Goal: Task Accomplishment & Management: Manage account settings

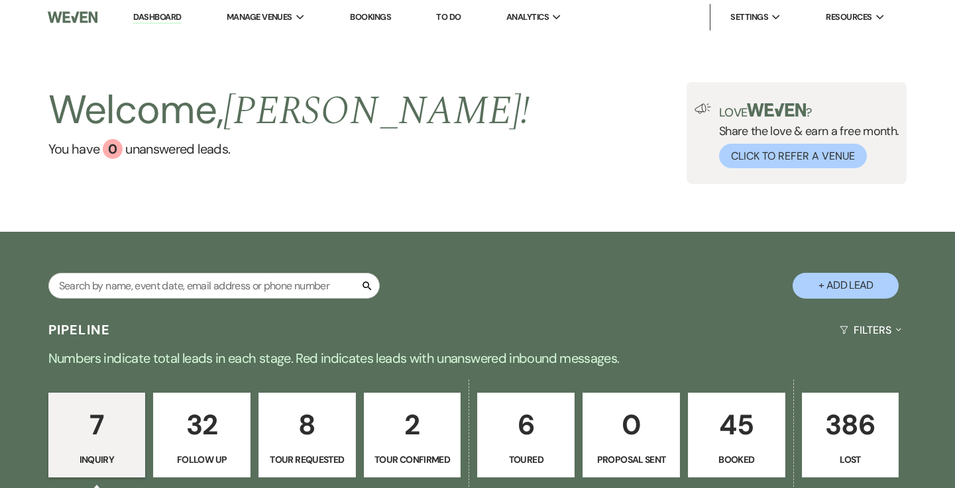
click at [408, 423] on p "2" at bounding box center [412, 425] width 80 height 44
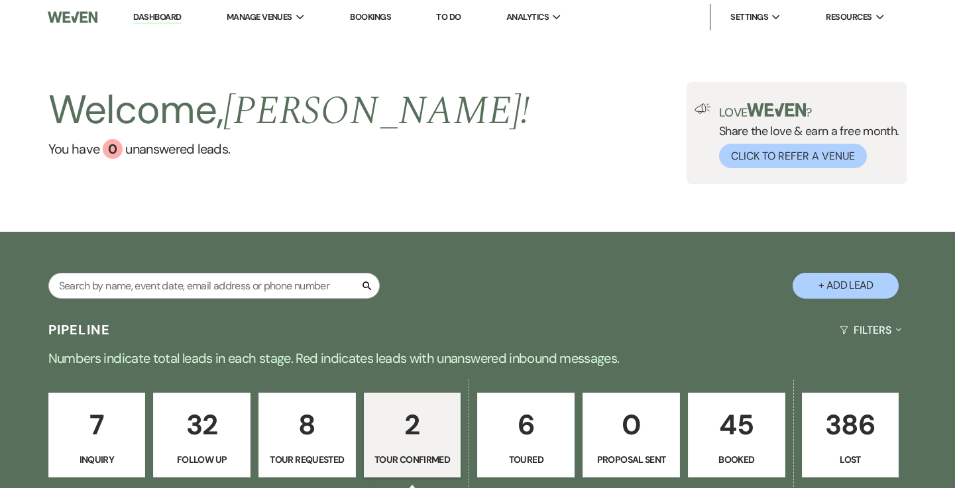
select select "4"
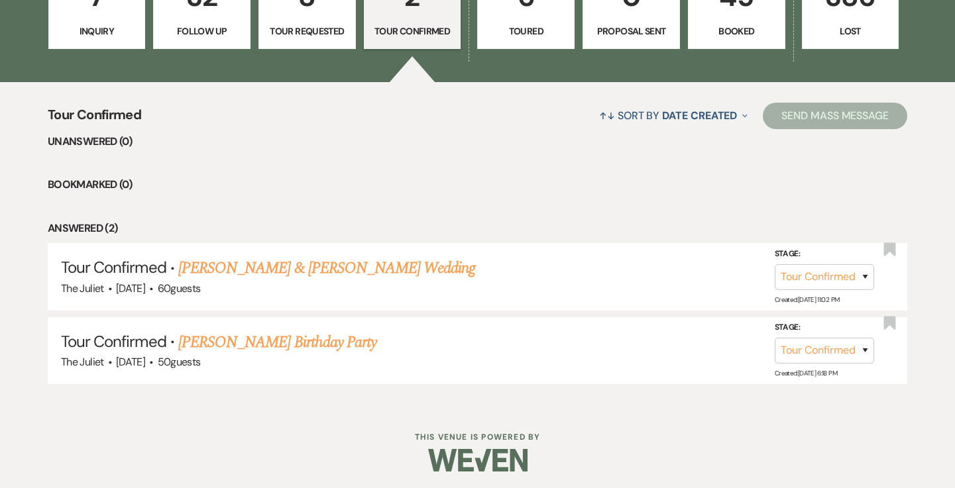
scroll to position [427, 0]
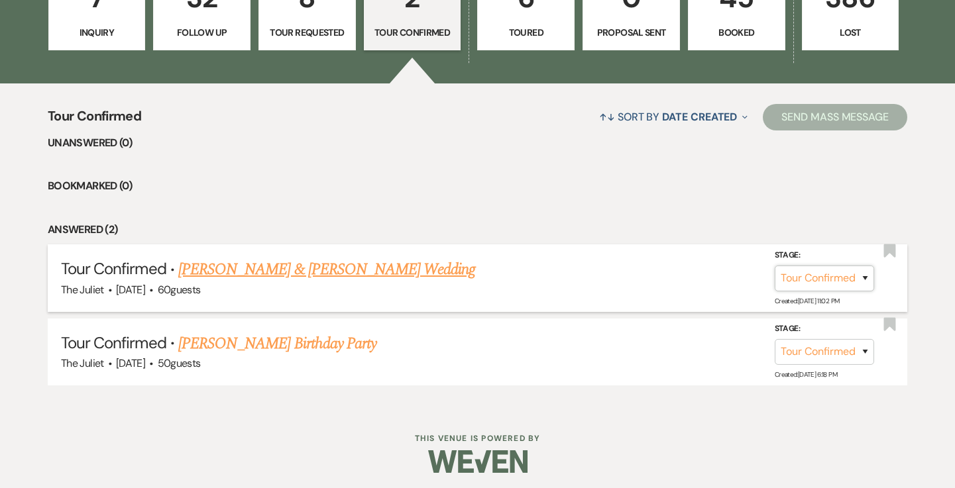
select select "8"
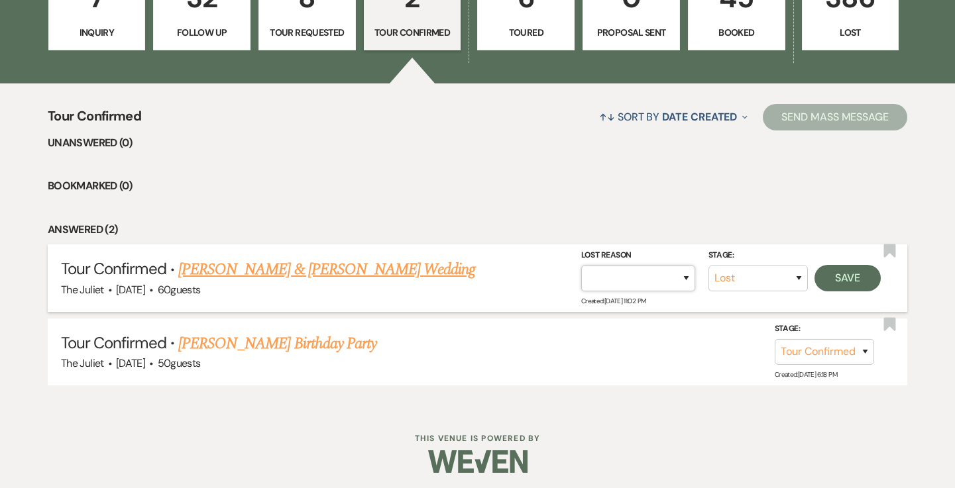
select select "10"
click at [843, 280] on button "Save" at bounding box center [847, 277] width 66 height 27
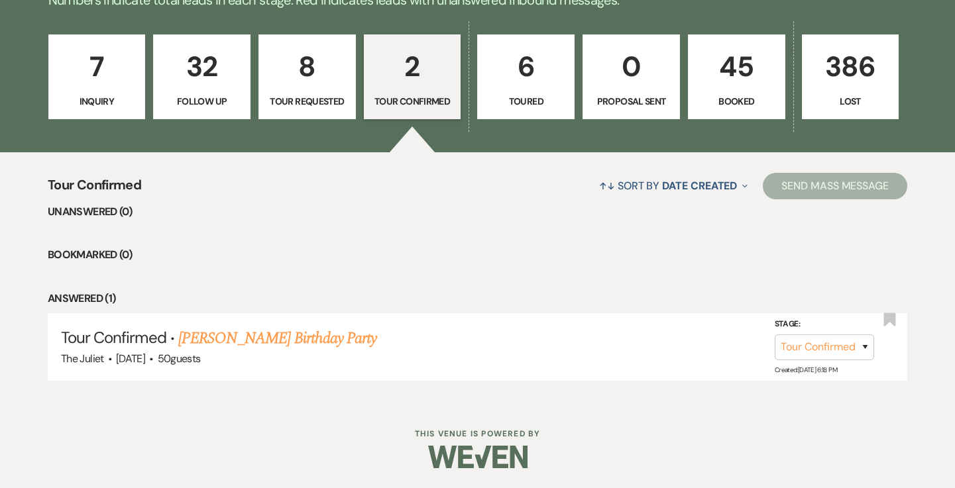
scroll to position [355, 0]
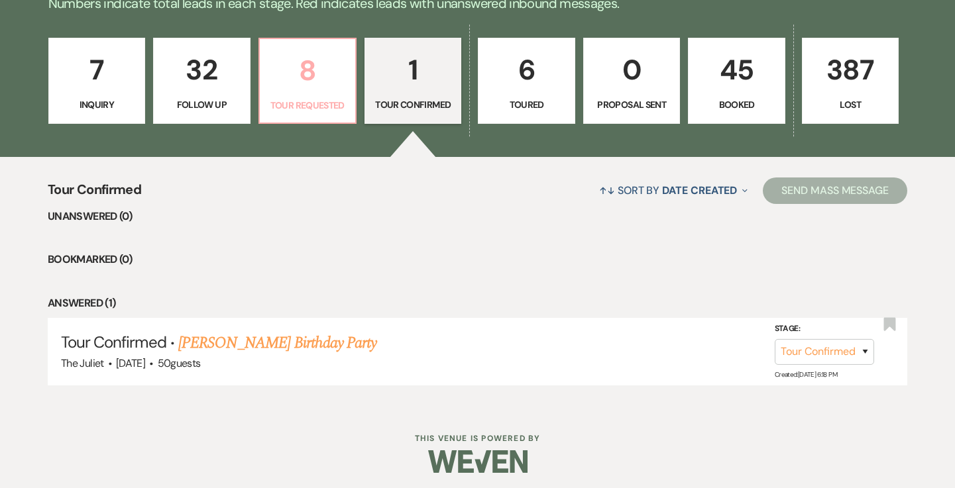
click at [296, 62] on p "8" at bounding box center [308, 70] width 80 height 44
select select "2"
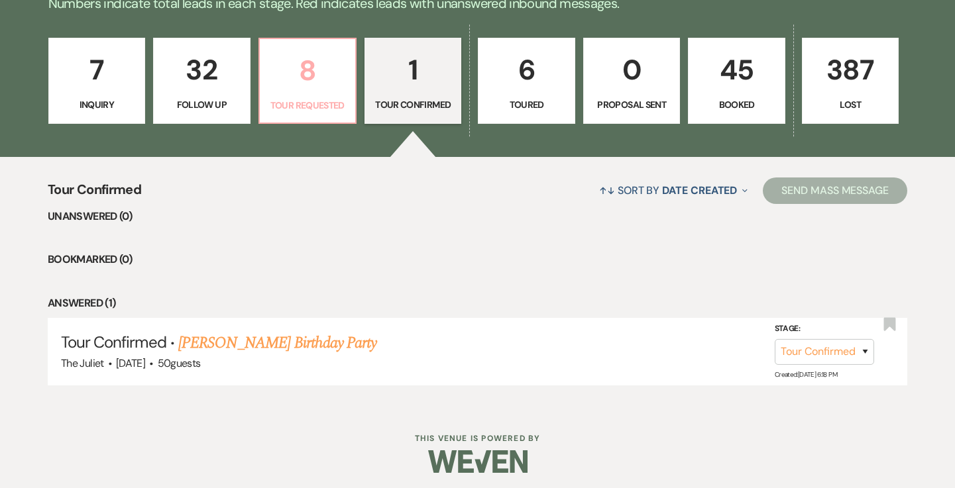
select select "2"
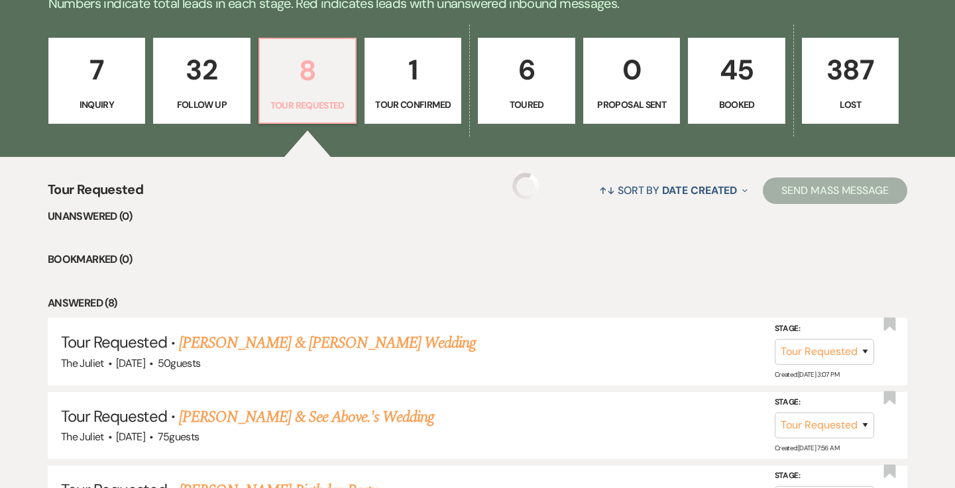
select select "2"
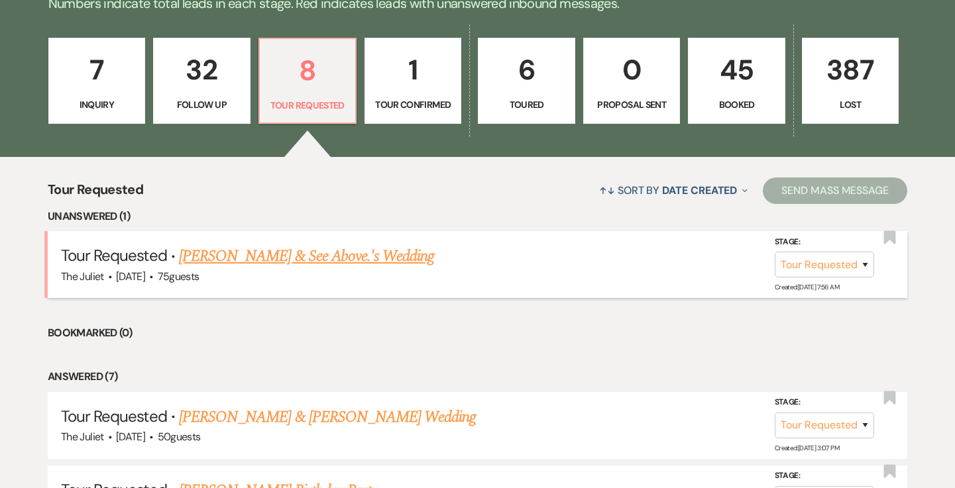
click at [342, 257] on link "[PERSON_NAME] & See Above.'s Wedding" at bounding box center [306, 257] width 255 height 24
select select "2"
select select "5"
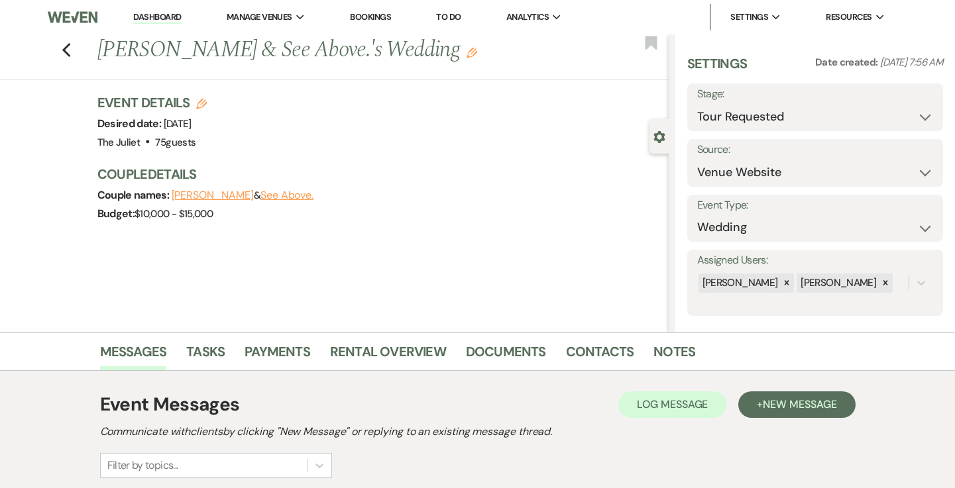
click at [267, 194] on button "See Above." at bounding box center [286, 195] width 53 height 11
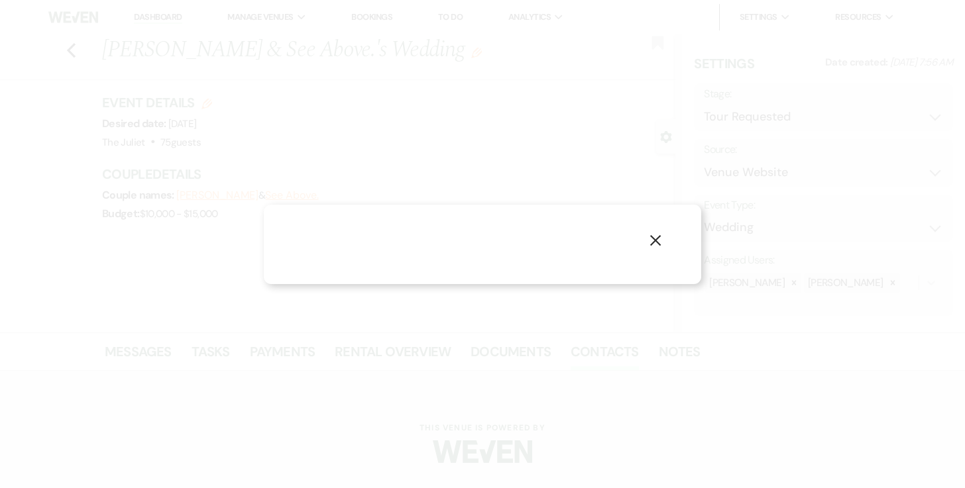
select select "1"
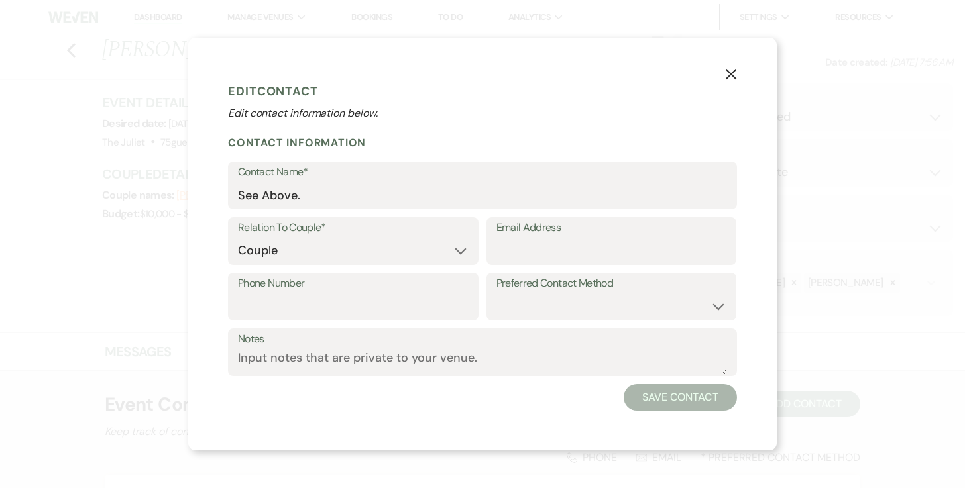
click at [731, 74] on use "button" at bounding box center [731, 74] width 11 height 11
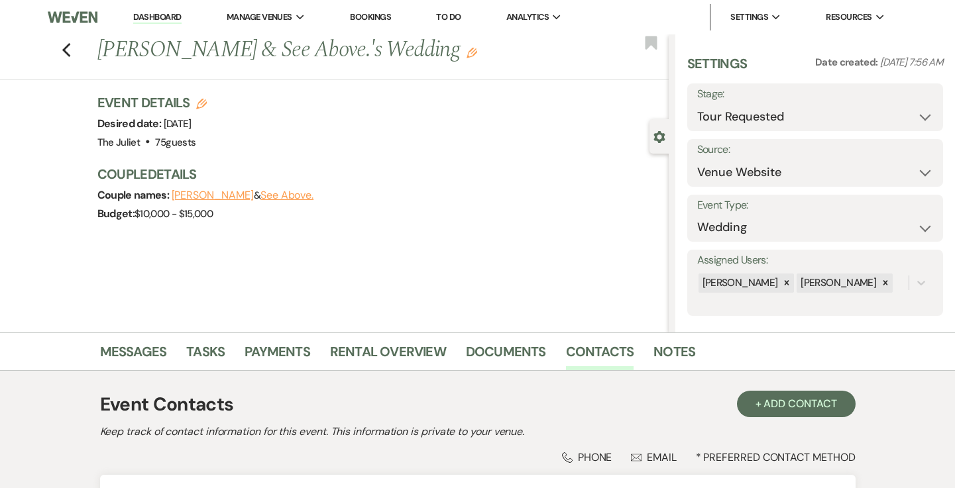
click at [221, 190] on button "[PERSON_NAME]" at bounding box center [213, 195] width 82 height 11
select select "1"
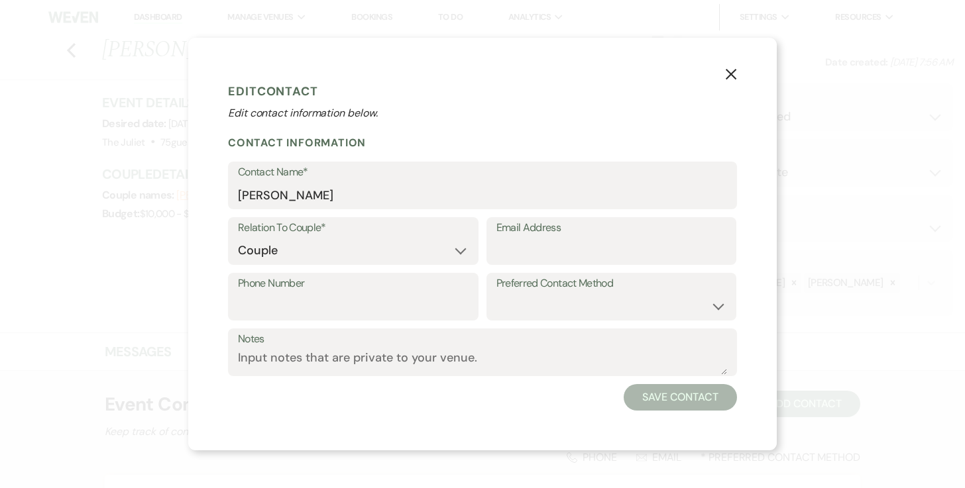
click at [735, 76] on icon "X" at bounding box center [731, 74] width 12 height 12
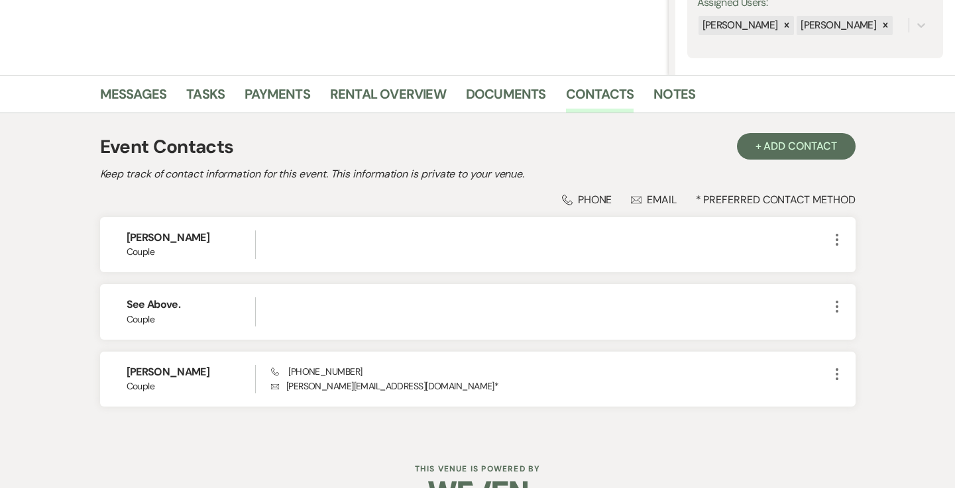
scroll to position [258, 0]
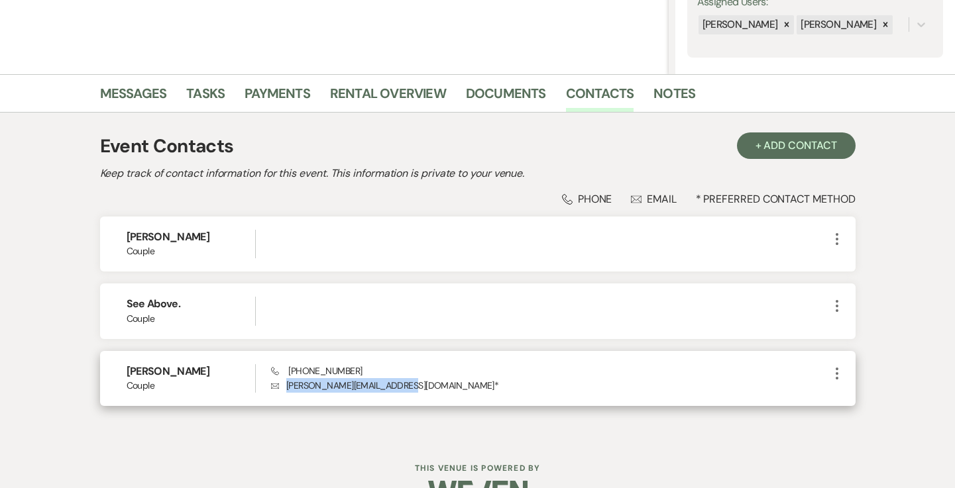
drag, startPoint x: 399, startPoint y: 388, endPoint x: 289, endPoint y: 388, distance: 110.0
click at [289, 388] on p "Envelope [PERSON_NAME][EMAIL_ADDRESS][DOMAIN_NAME] *" at bounding box center [549, 385] width 557 height 15
copy p "[PERSON_NAME][EMAIL_ADDRESS][DOMAIN_NAME]"
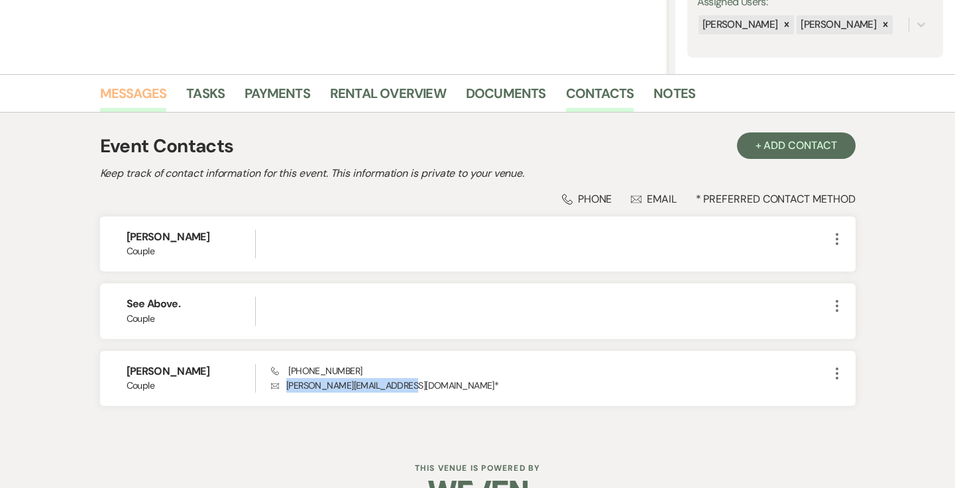
click at [120, 98] on link "Messages" at bounding box center [133, 97] width 67 height 29
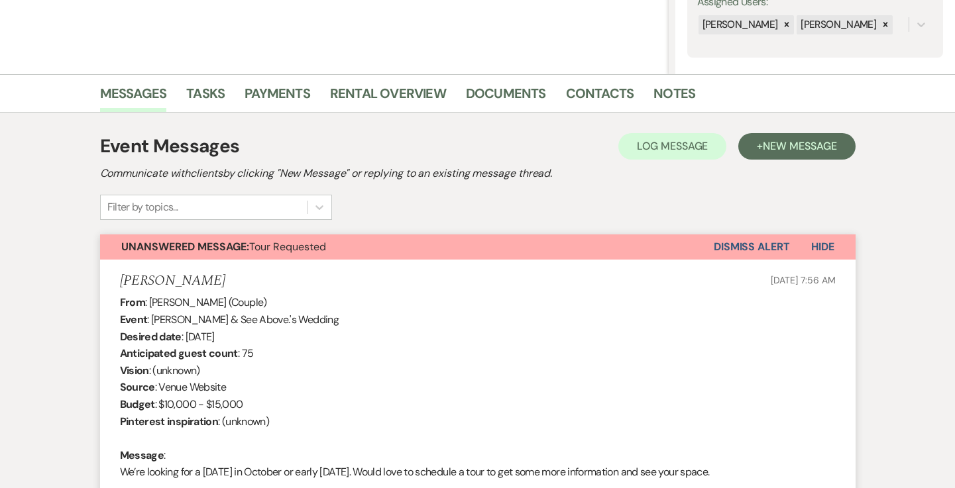
scroll to position [156, 0]
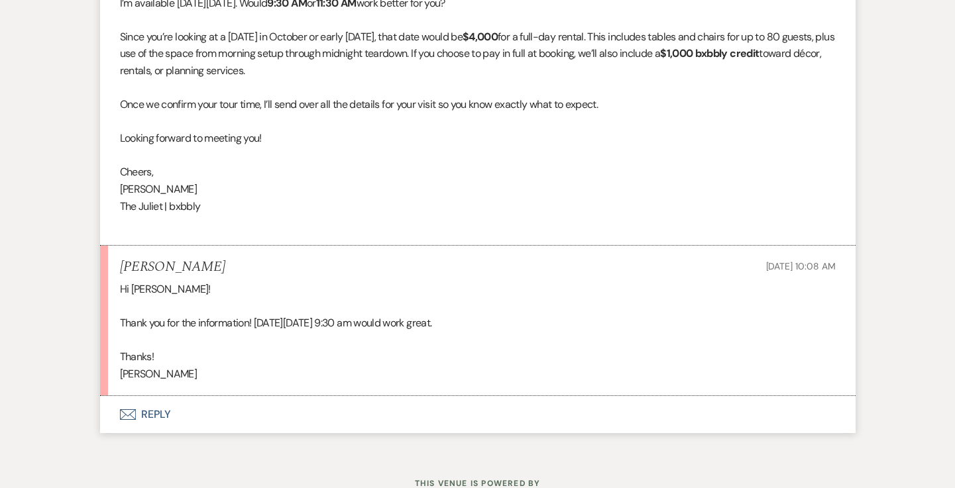
click at [156, 396] on button "Envelope Reply" at bounding box center [477, 414] width 755 height 37
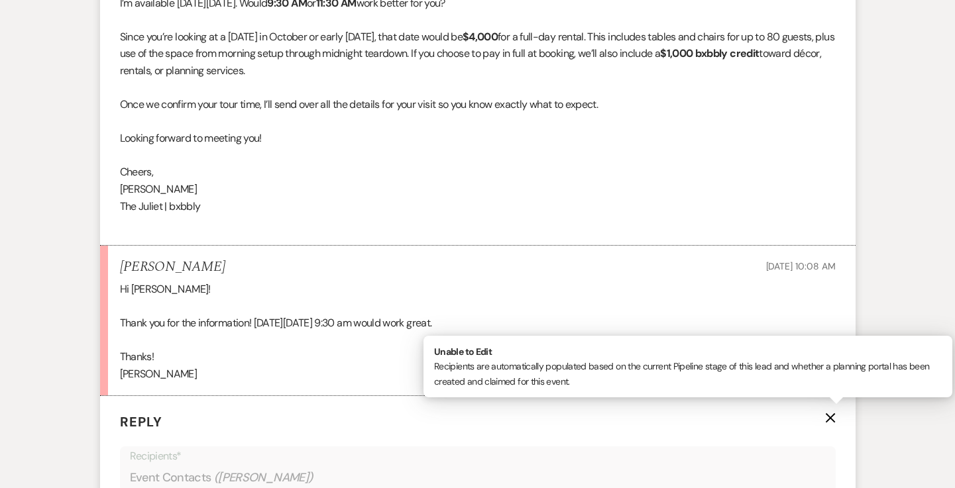
scroll to position [2210, 0]
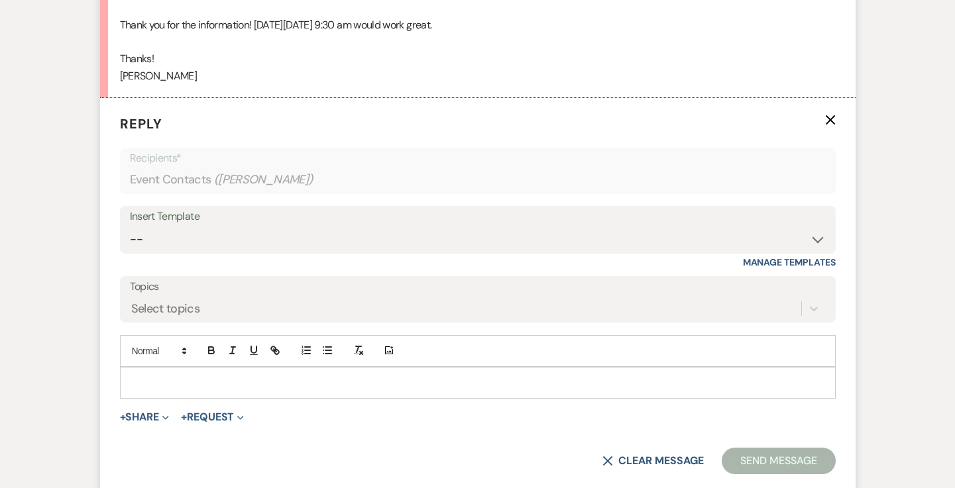
click at [182, 368] on div at bounding box center [478, 383] width 714 height 30
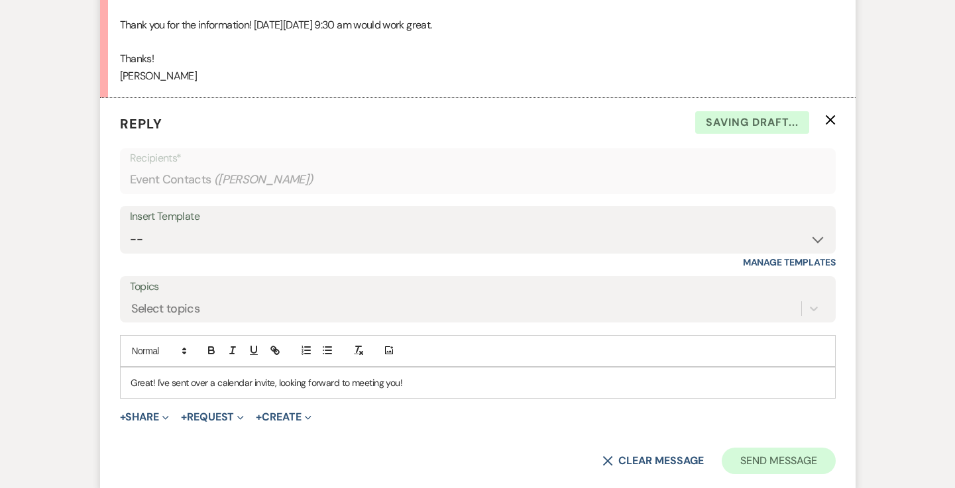
click at [779, 448] on button "Send Message" at bounding box center [778, 461] width 113 height 27
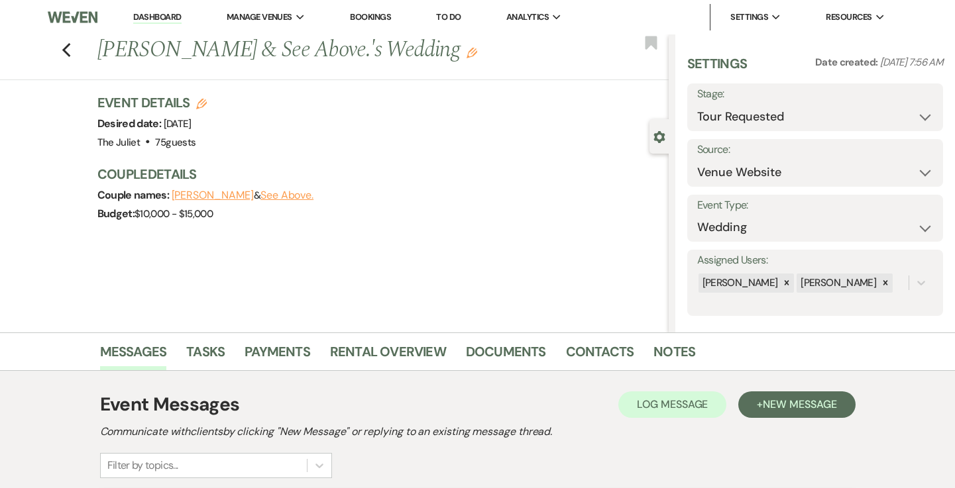
scroll to position [0, 0]
click at [70, 47] on use "button" at bounding box center [66, 50] width 9 height 15
select select "2"
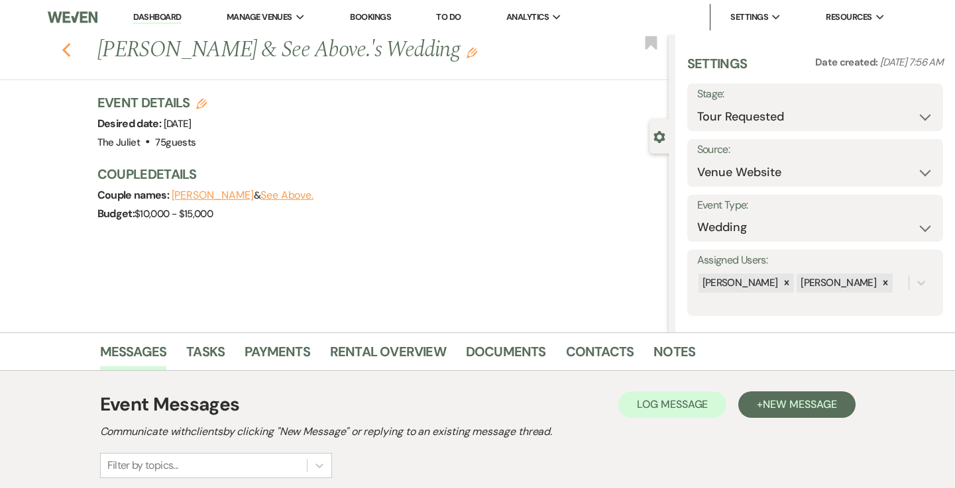
select select "2"
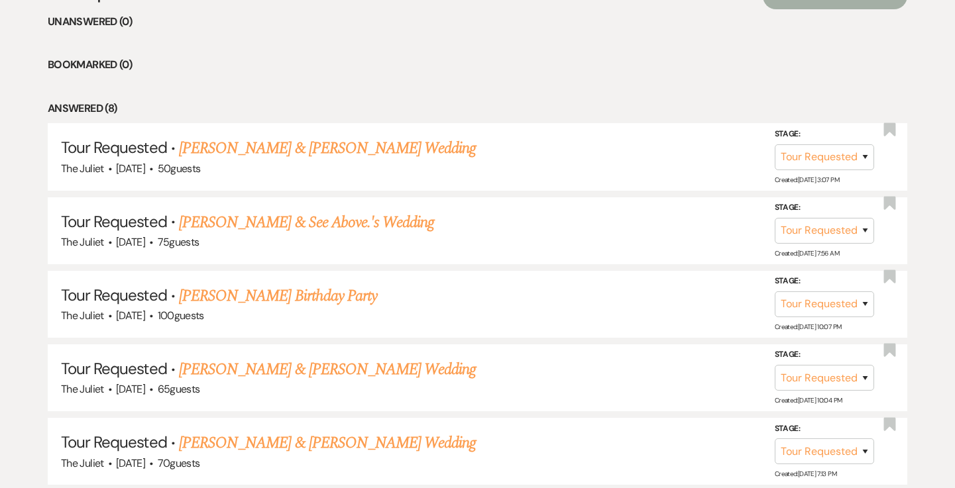
scroll to position [567, 0]
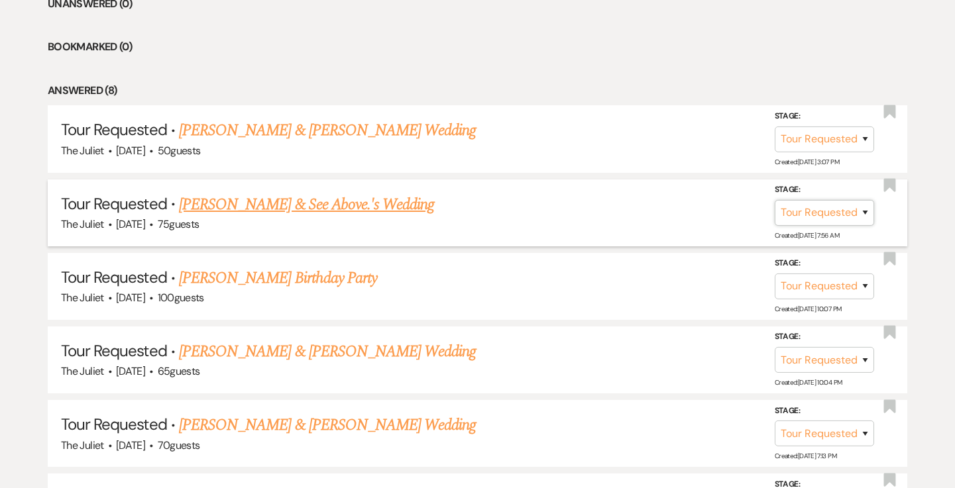
select select "4"
click at [822, 211] on button "Save" at bounding box center [847, 212] width 66 height 27
select select "4"
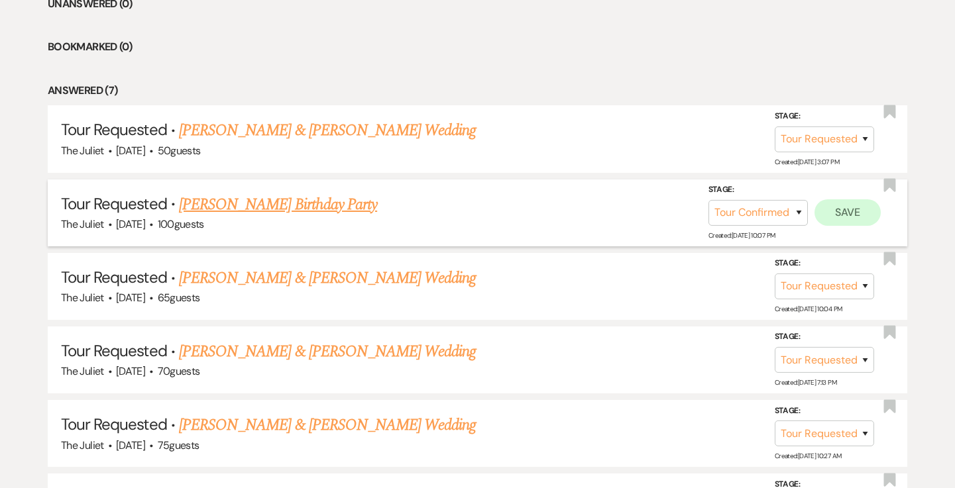
click at [838, 209] on button "Save" at bounding box center [847, 212] width 66 height 27
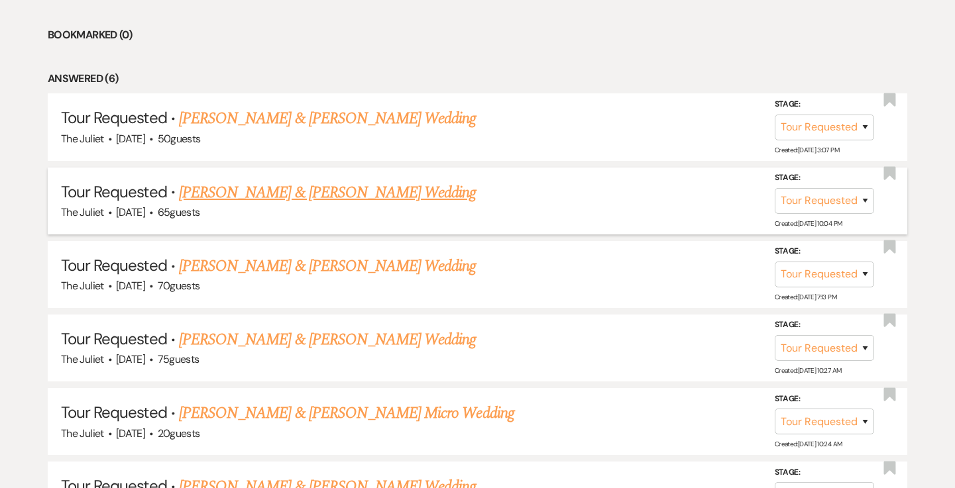
scroll to position [581, 0]
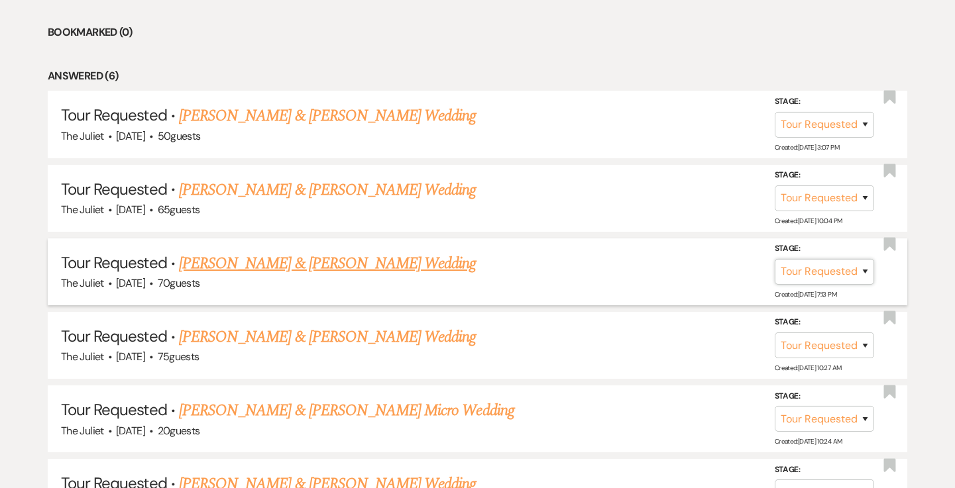
select select "4"
click at [847, 266] on button "Save" at bounding box center [847, 271] width 66 height 27
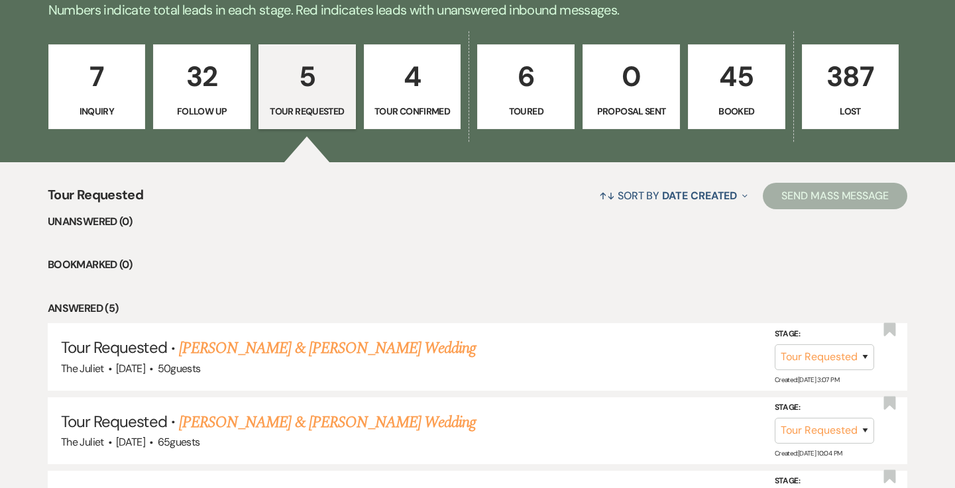
scroll to position [315, 0]
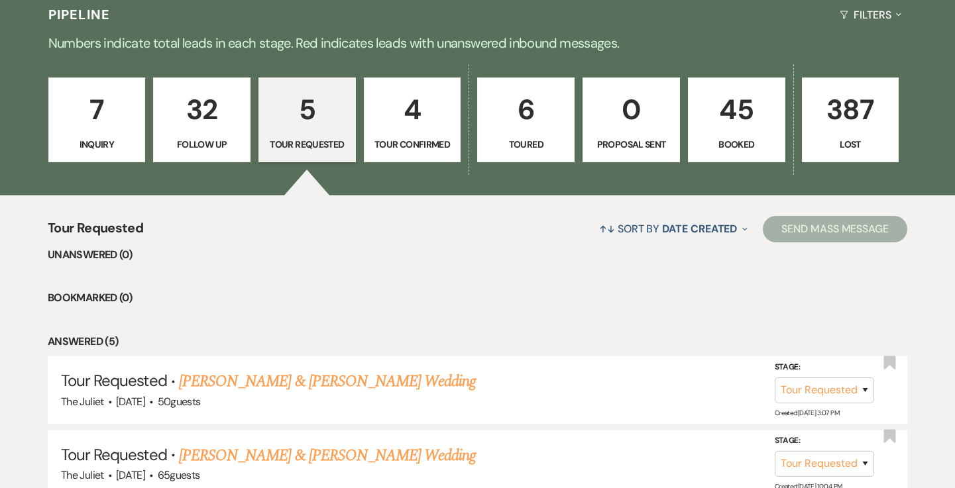
click at [102, 128] on p "7" at bounding box center [97, 109] width 80 height 44
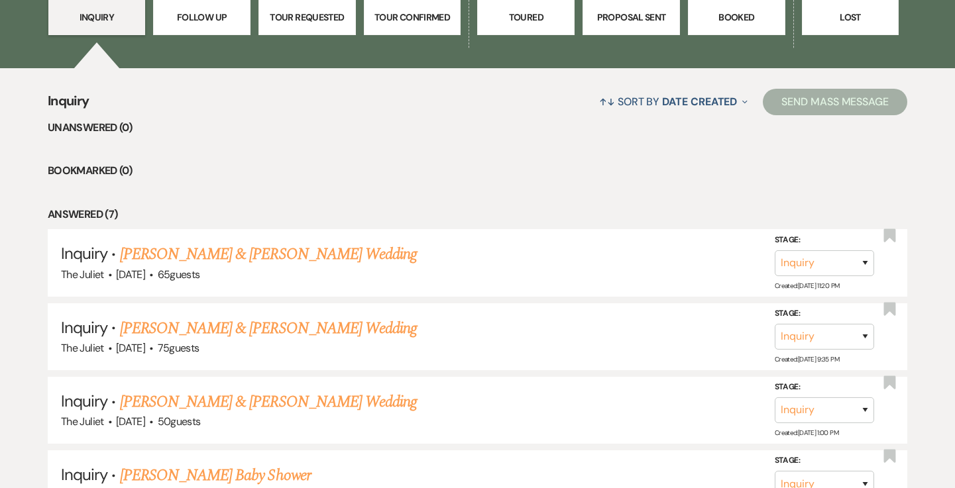
scroll to position [445, 0]
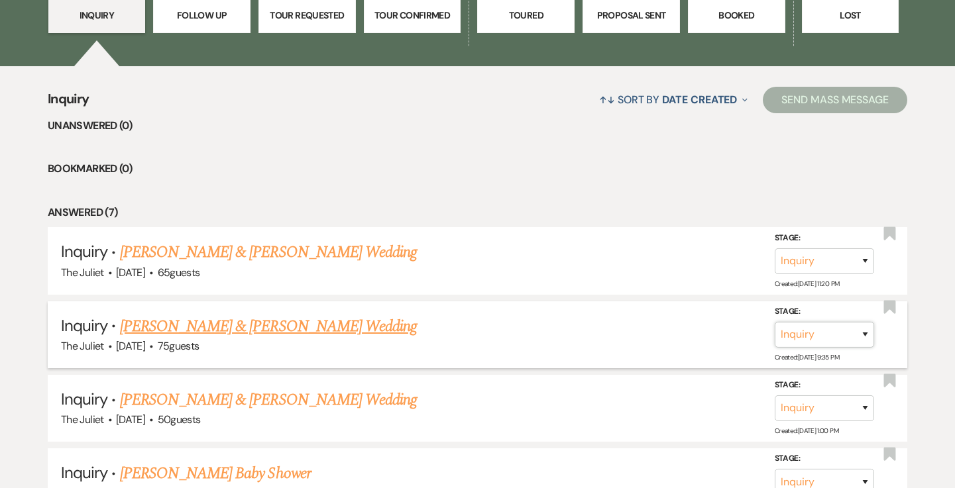
click at [804, 334] on select "Inquiry Follow Up Tour Requested Tour Confirmed Toured Proposal Sent Booked Lost" at bounding box center [824, 335] width 99 height 26
select select "4"
click at [845, 333] on button "Save" at bounding box center [847, 334] width 66 height 27
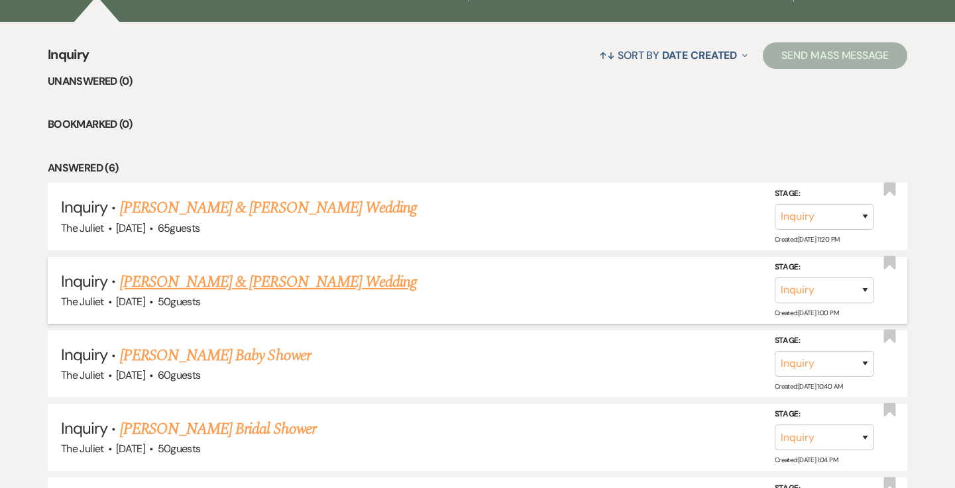
scroll to position [496, 0]
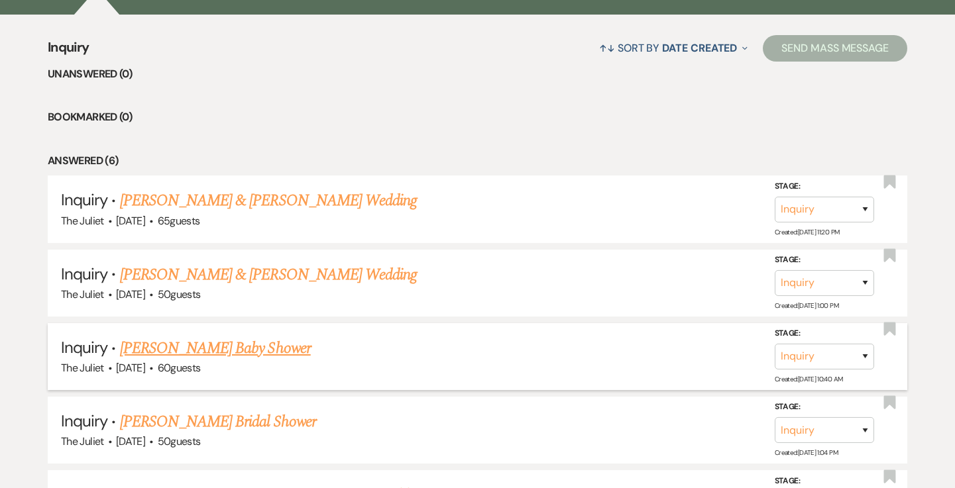
click at [291, 343] on link "[PERSON_NAME] Baby Shower" at bounding box center [215, 349] width 191 height 24
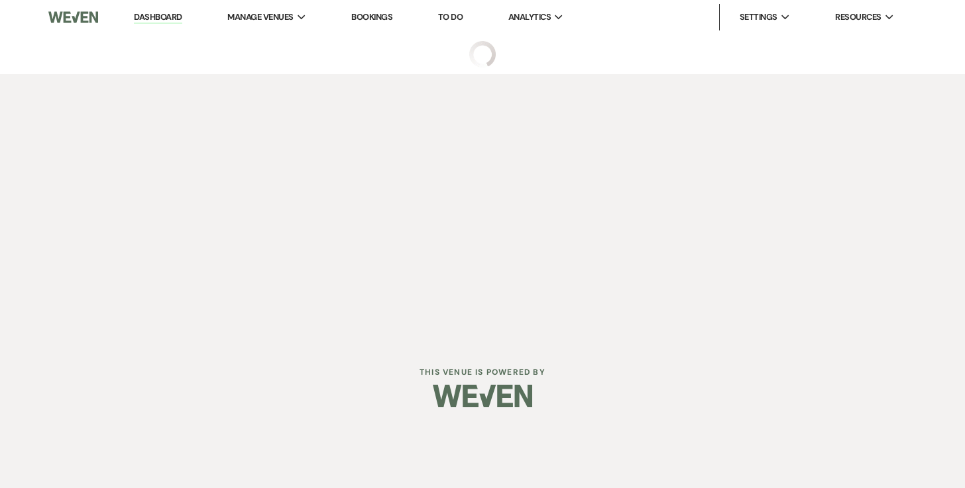
select select "5"
select select "3"
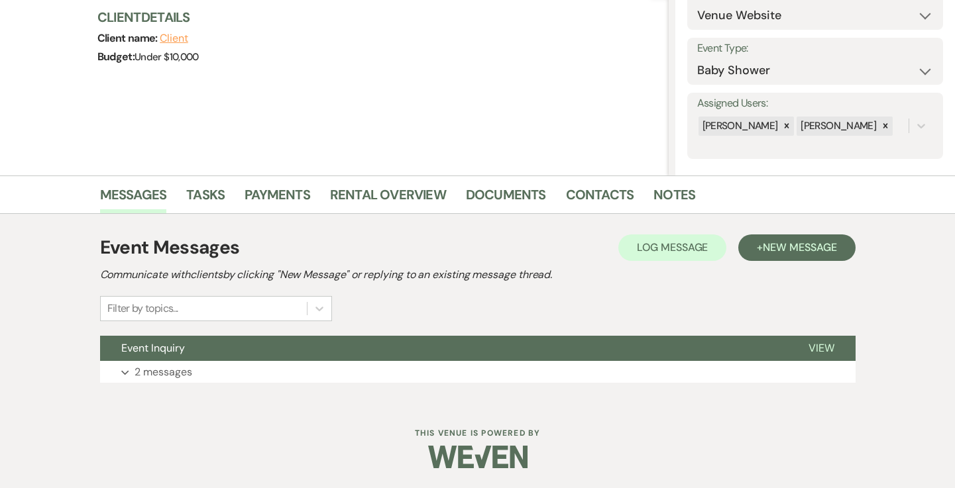
scroll to position [156, 0]
click at [165, 376] on p "2 messages" at bounding box center [164, 372] width 58 height 17
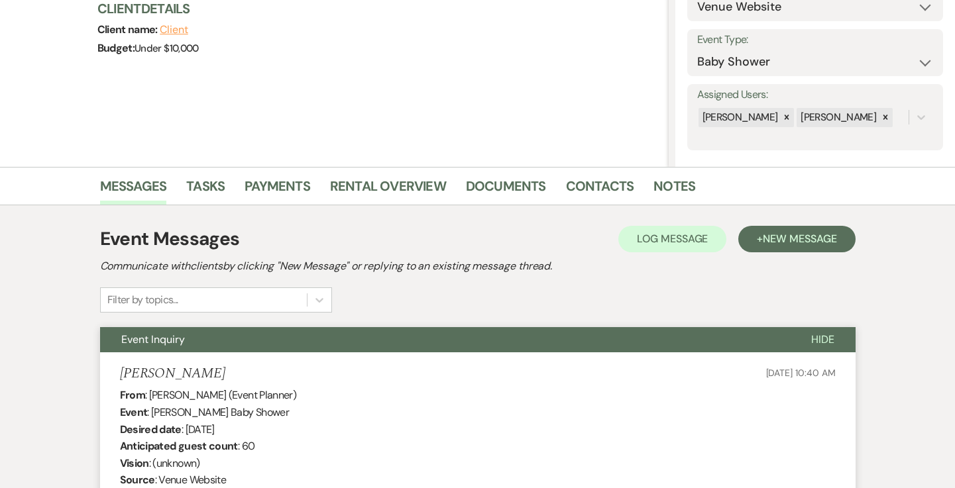
scroll to position [0, 0]
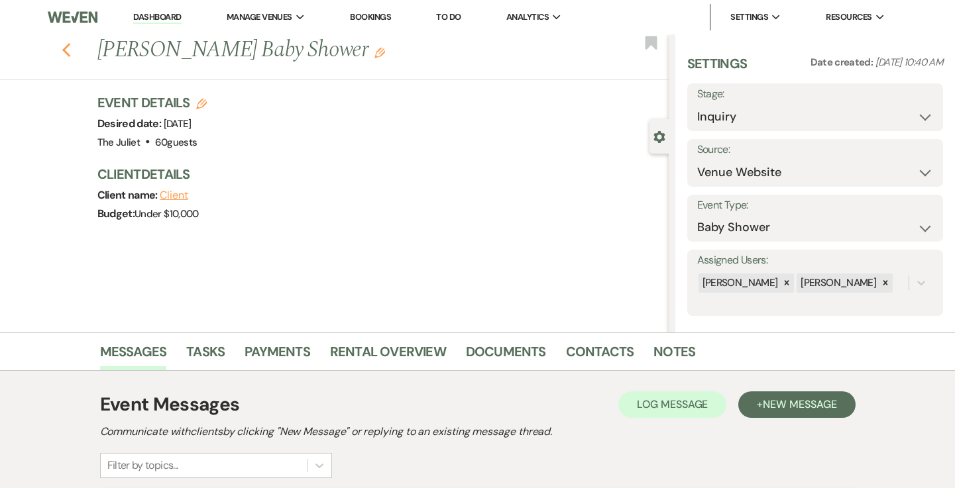
click at [71, 54] on icon "Previous" at bounding box center [67, 50] width 10 height 16
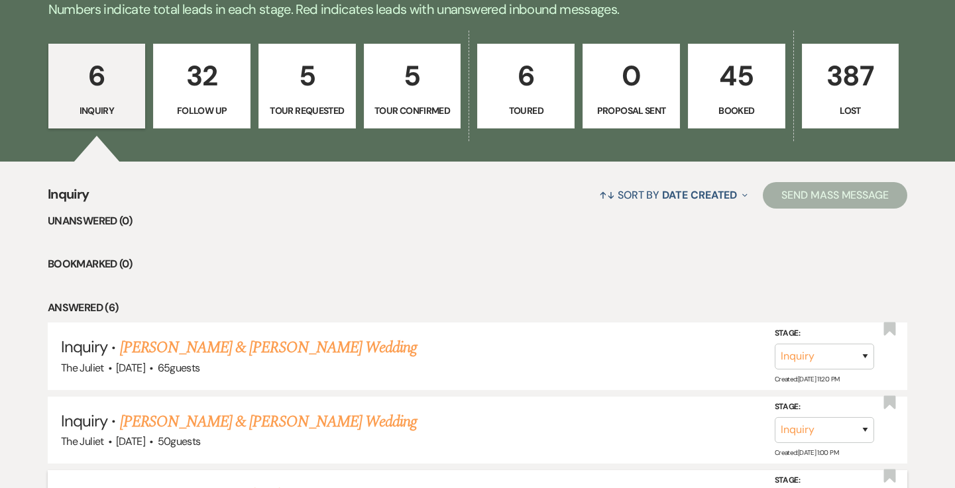
scroll to position [347, 0]
